Goal: Task Accomplishment & Management: Complete application form

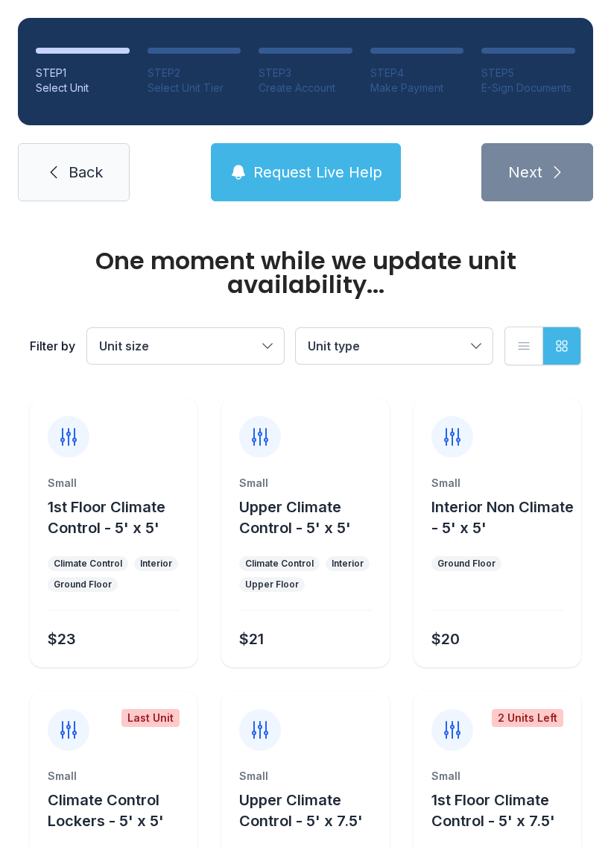
click at [155, 337] on span "Unit size" at bounding box center [178, 346] width 158 height 18
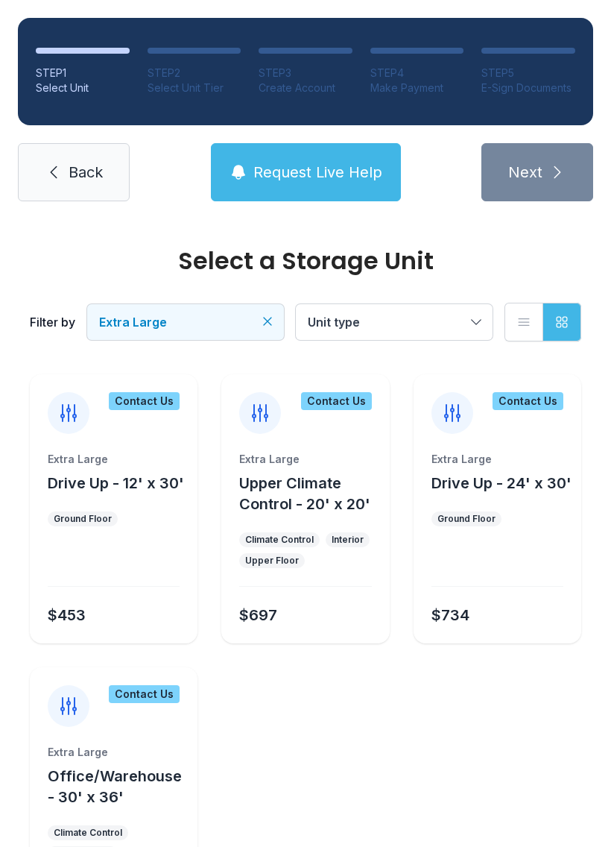
click at [266, 460] on div "Extra Large" at bounding box center [305, 459] width 132 height 15
click at [89, 186] on link "Back" at bounding box center [74, 172] width 112 height 58
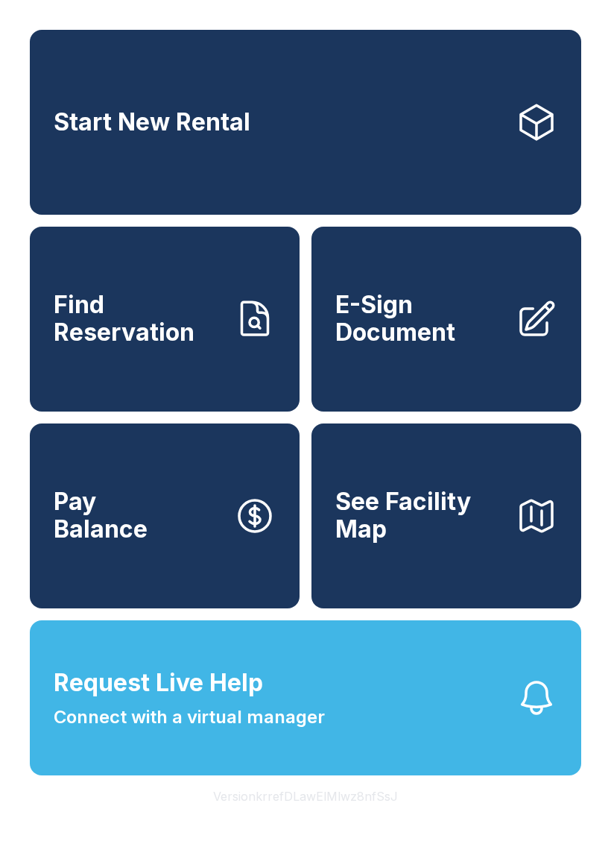
click at [453, 346] on span "E-Sign Document" at bounding box center [420, 319] width 169 height 54
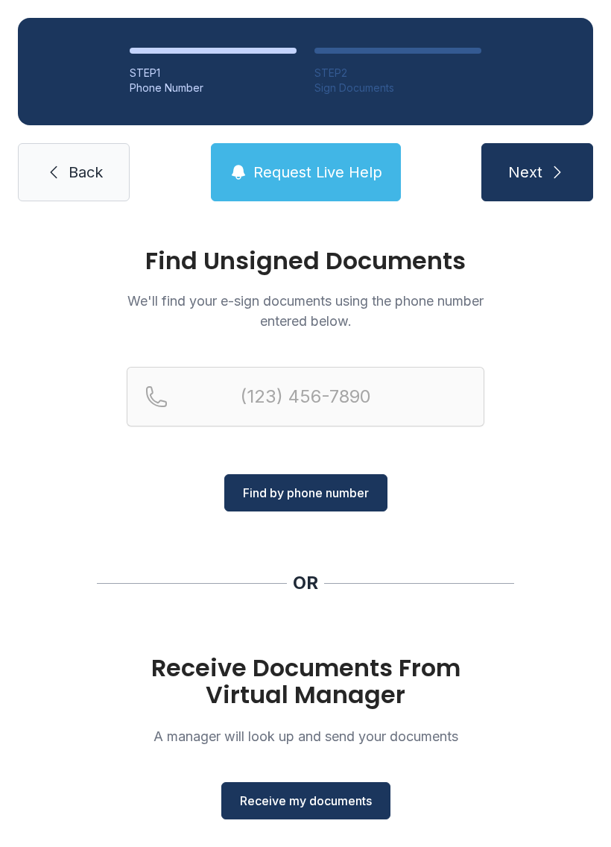
click at [315, 810] on button "Receive my documents" at bounding box center [305, 800] width 169 height 37
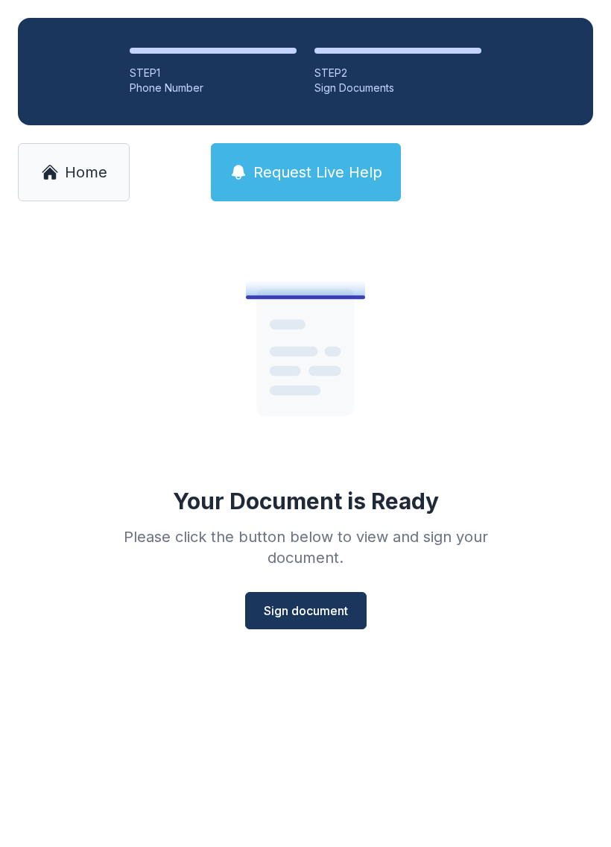
click at [323, 627] on button "Sign document" at bounding box center [306, 610] width 122 height 37
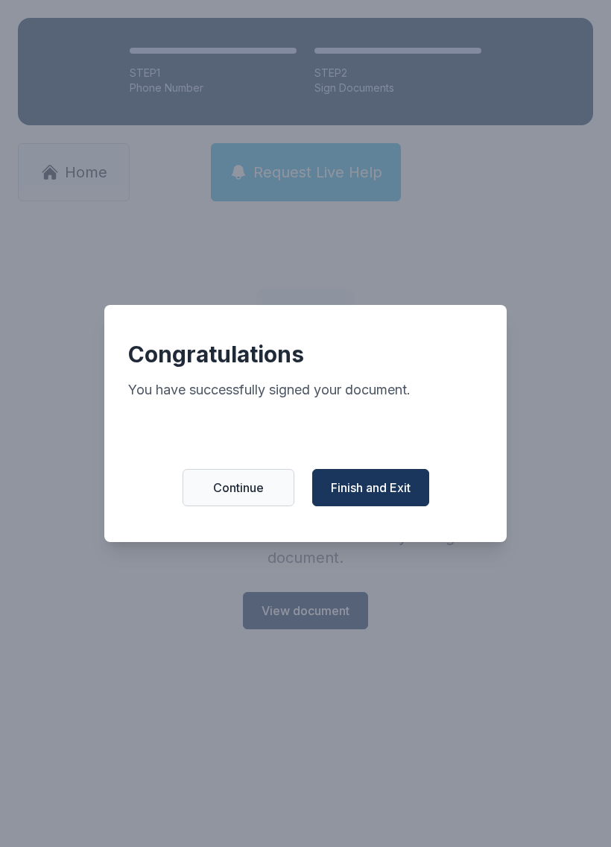
click at [396, 481] on button "Finish and Exit" at bounding box center [370, 487] width 117 height 37
